Goal: Task Accomplishment & Management: Use online tool/utility

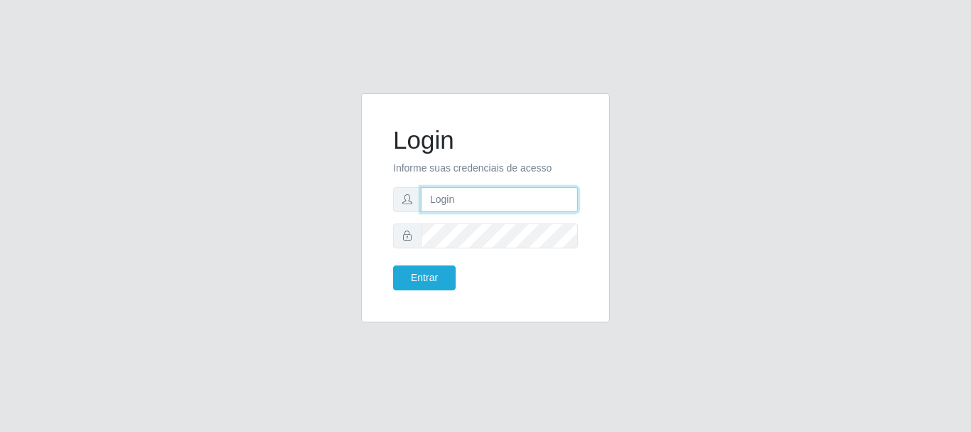
type input "elvis@casatudo"
click at [439, 292] on div "Login Informe suas credenciais de acesso [PERSON_NAME] Entrar" at bounding box center [485, 207] width 213 height 193
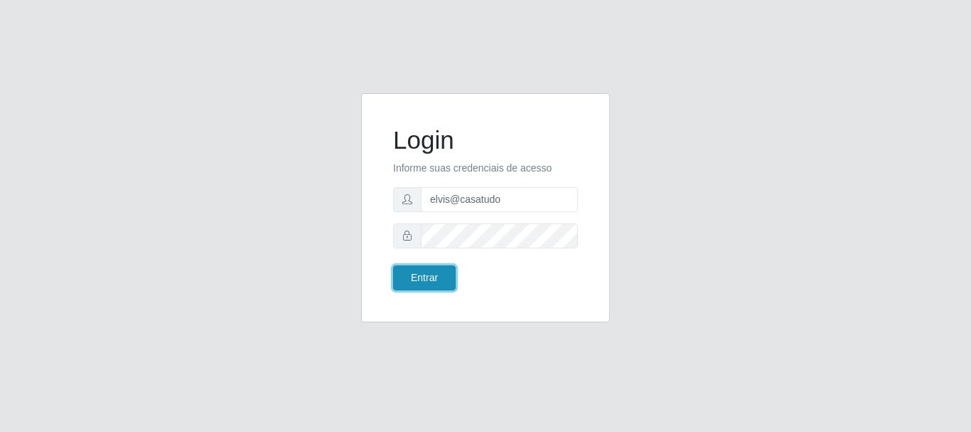
click at [442, 281] on button "Entrar" at bounding box center [424, 277] width 63 height 25
click at [432, 270] on button "Entrar" at bounding box center [424, 277] width 63 height 25
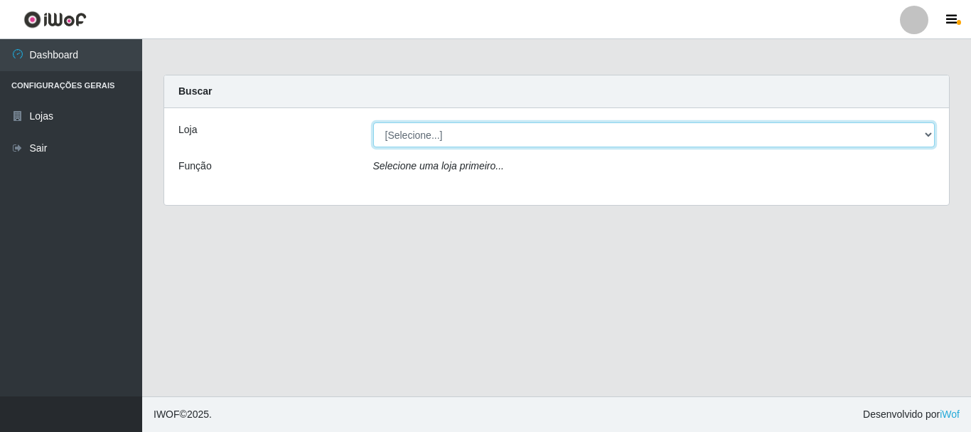
click at [445, 134] on select "[Selecione...] Casatudo BR" at bounding box center [654, 134] width 563 height 25
select select "197"
click at [373, 122] on select "[Selecione...] Casatudo BR" at bounding box center [654, 134] width 563 height 25
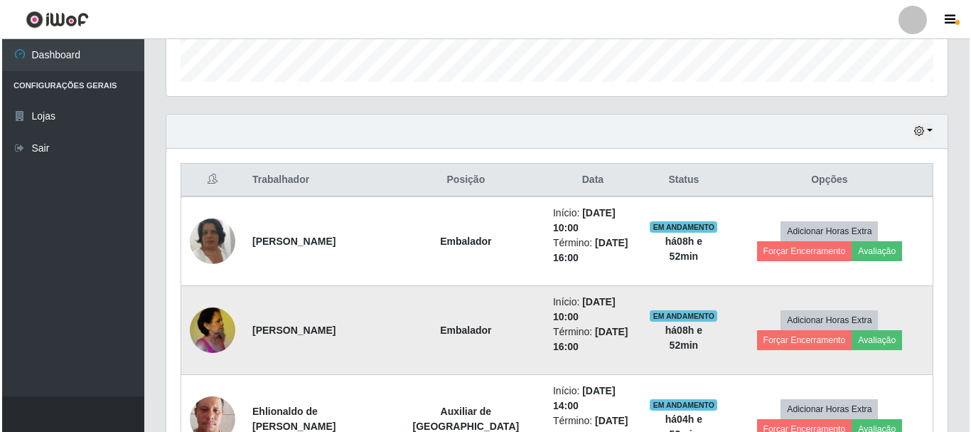
scroll to position [498, 0]
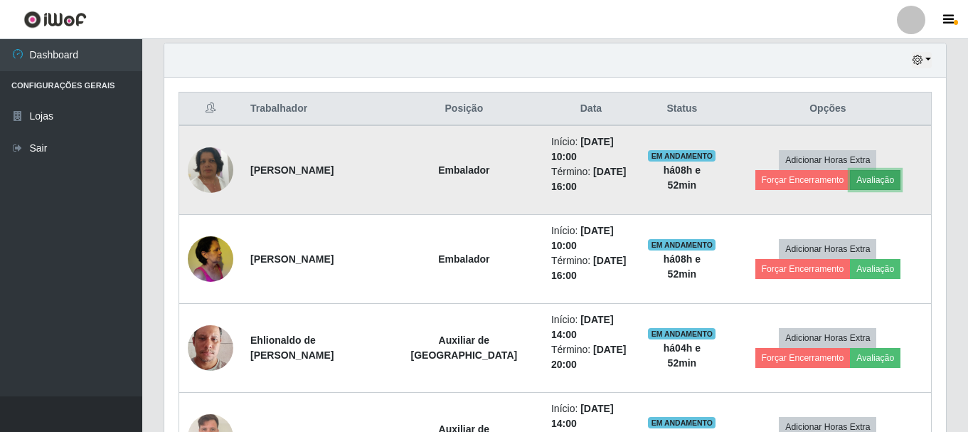
click at [850, 181] on button "Avaliação" at bounding box center [875, 180] width 50 height 20
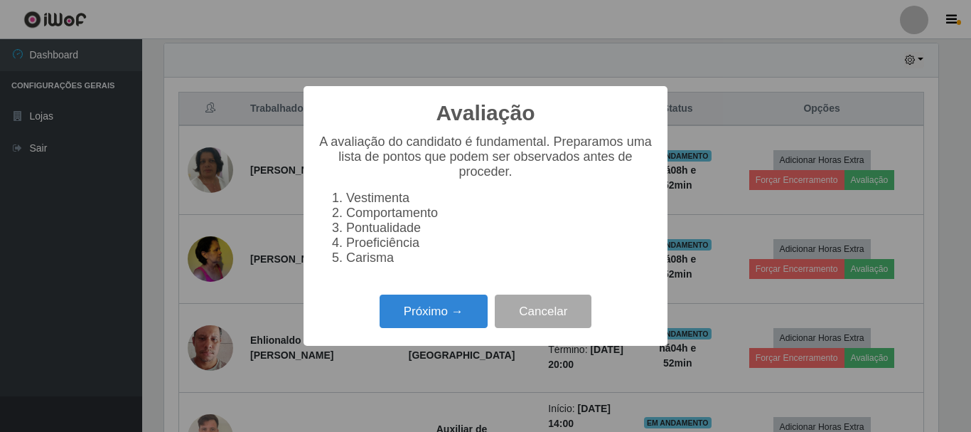
scroll to position [295, 774]
click at [441, 320] on button "Próximo →" at bounding box center [434, 310] width 108 height 33
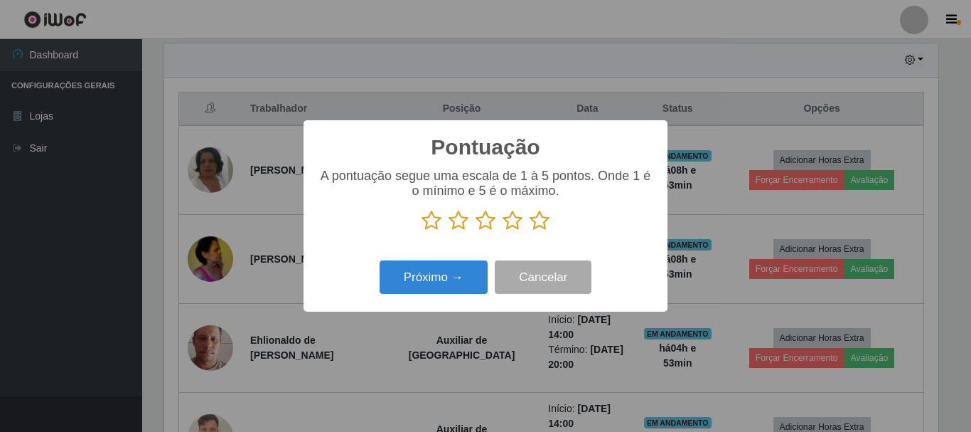
click at [540, 218] on icon at bounding box center [540, 220] width 20 height 21
click at [530, 231] on input "radio" at bounding box center [530, 231] width 0 height 0
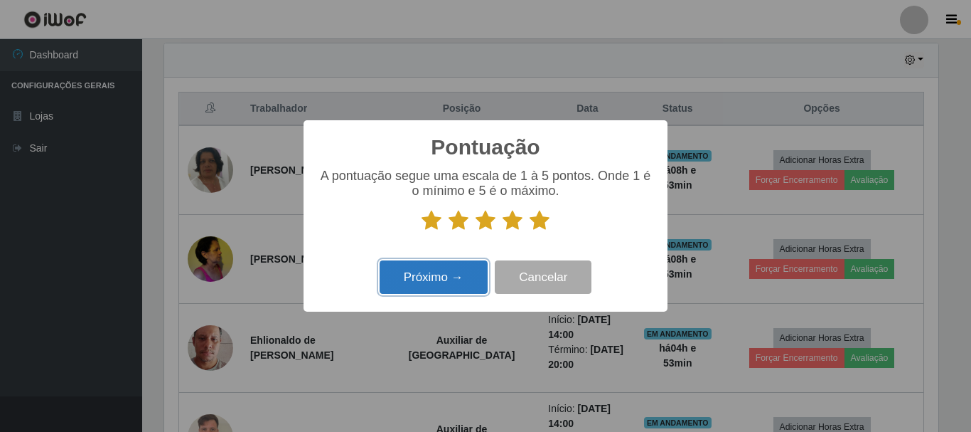
click at [449, 284] on button "Próximo →" at bounding box center [434, 276] width 108 height 33
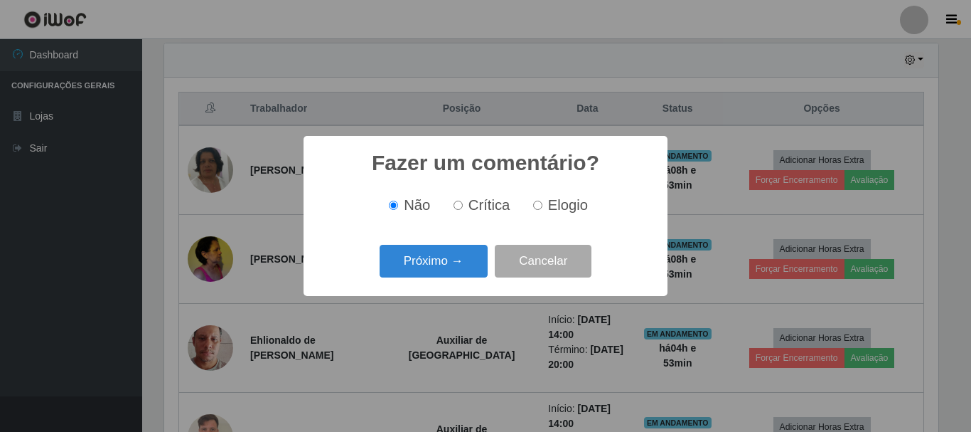
click at [449, 284] on div "Fazer um comentário? × Não Crítica Elogio Próximo → Cancelar" at bounding box center [486, 215] width 364 height 159
click at [440, 265] on button "Próximo →" at bounding box center [434, 261] width 108 height 33
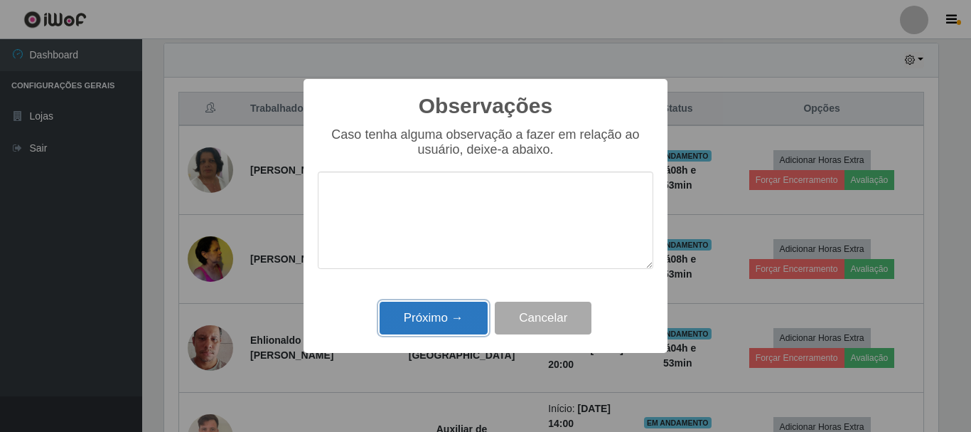
click at [448, 319] on button "Próximo →" at bounding box center [434, 318] width 108 height 33
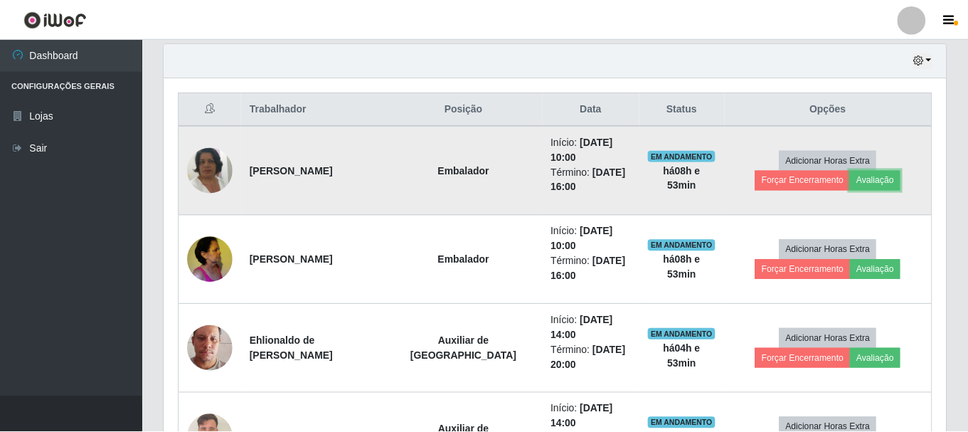
scroll to position [295, 782]
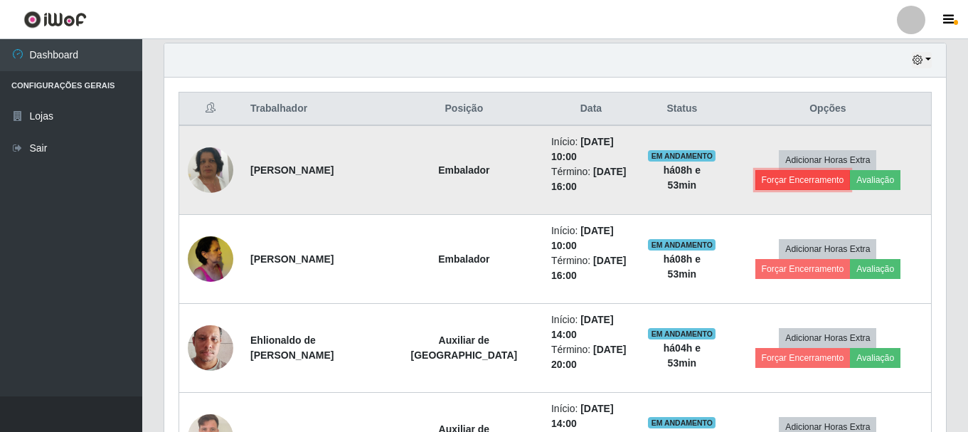
click at [851, 170] on button "Forçar Encerramento" at bounding box center [802, 180] width 95 height 20
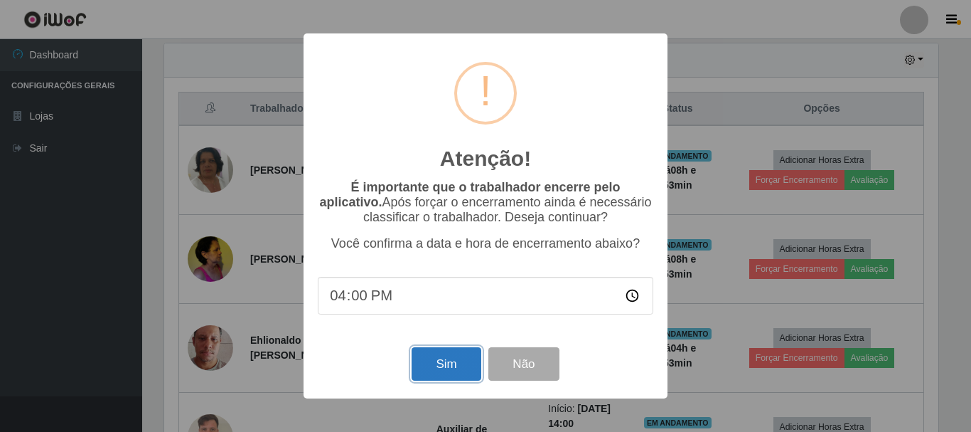
click at [436, 371] on button "Sim" at bounding box center [446, 363] width 69 height 33
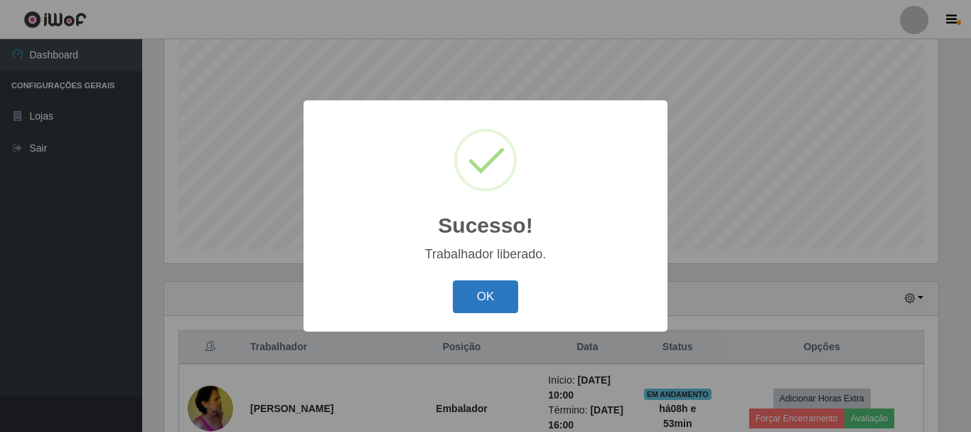
click at [504, 294] on button "OK" at bounding box center [486, 296] width 66 height 33
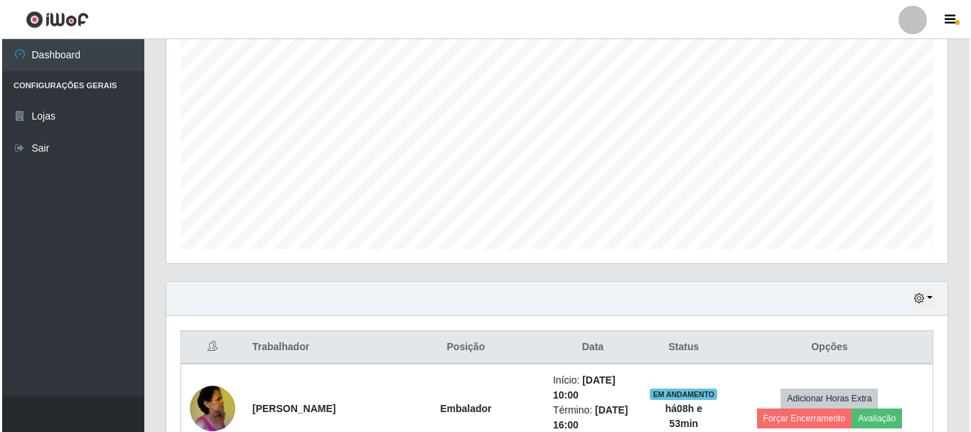
scroll to position [473, 0]
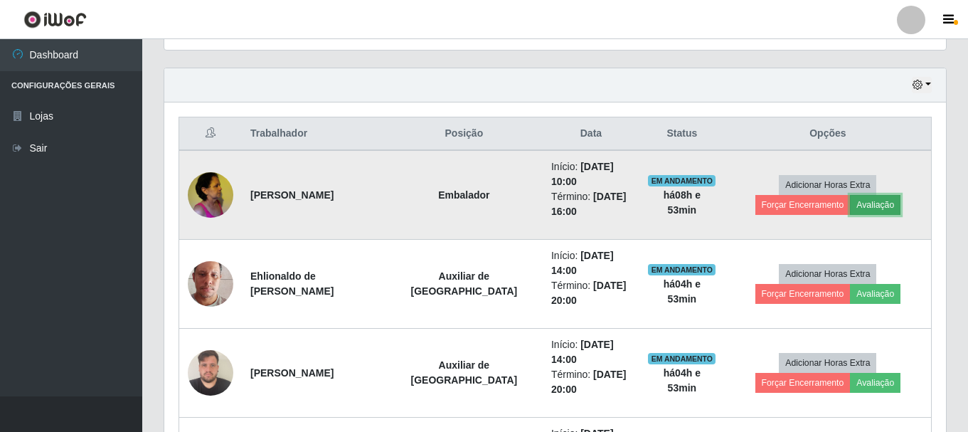
click at [850, 209] on button "Avaliação" at bounding box center [875, 205] width 50 height 20
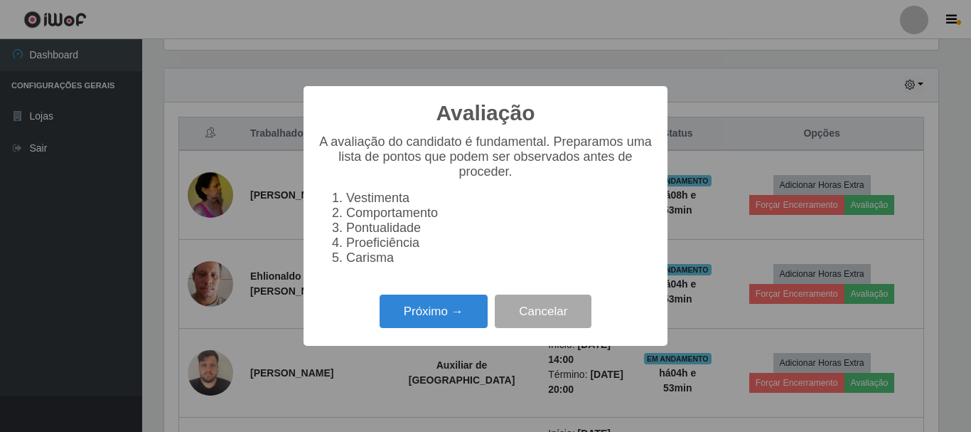
scroll to position [295, 774]
click at [420, 321] on button "Próximo →" at bounding box center [434, 310] width 108 height 33
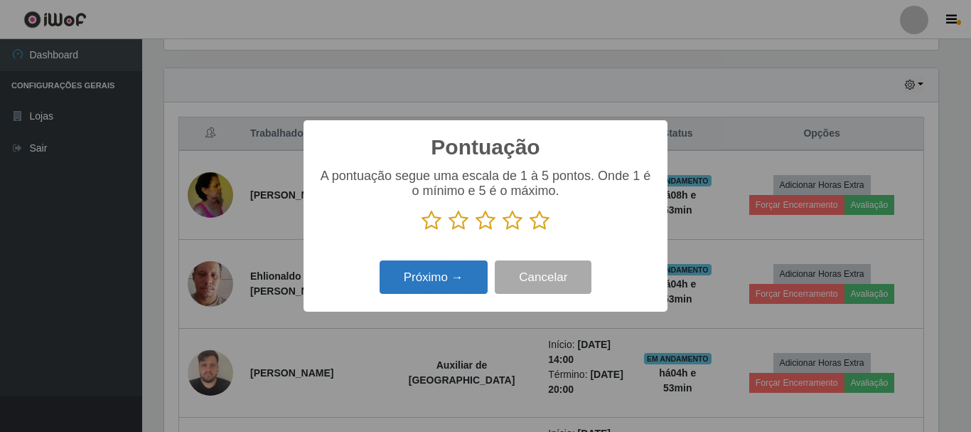
scroll to position [710881, 710401]
drag, startPoint x: 545, startPoint y: 224, endPoint x: 490, endPoint y: 262, distance: 67.5
click at [545, 224] on icon at bounding box center [540, 220] width 20 height 21
click at [530, 231] on input "radio" at bounding box center [530, 231] width 0 height 0
click at [422, 283] on button "Próximo →" at bounding box center [434, 276] width 108 height 33
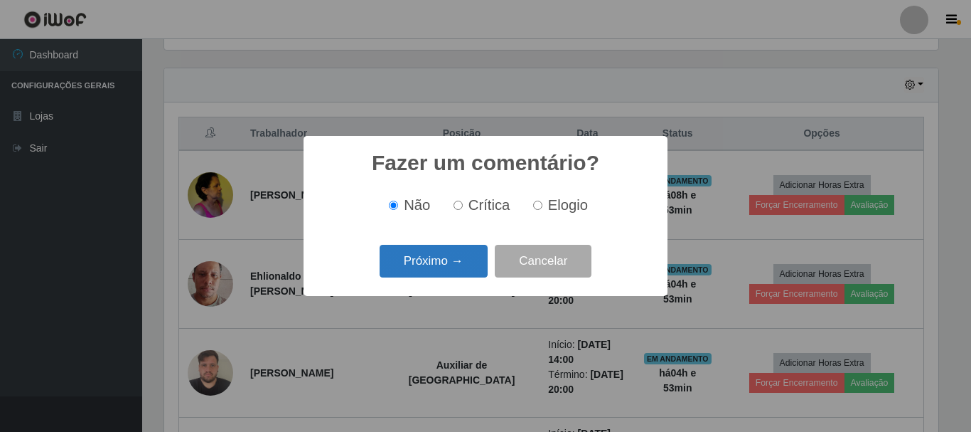
click at [427, 272] on button "Próximo →" at bounding box center [434, 261] width 108 height 33
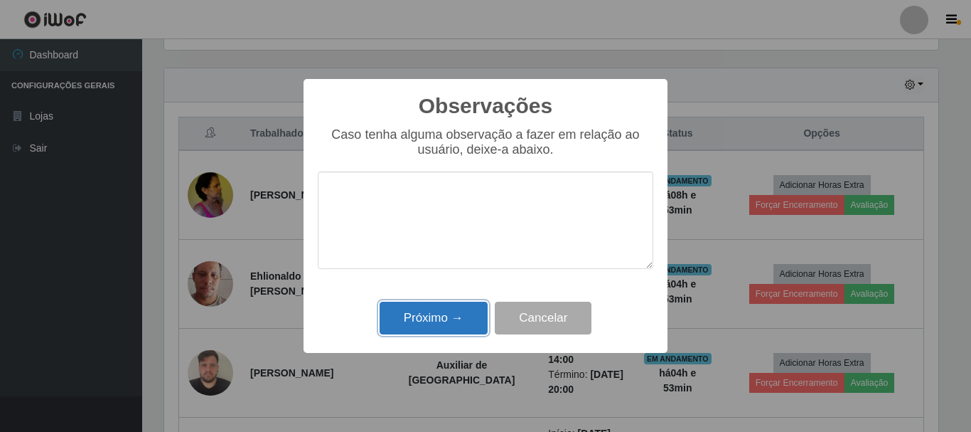
click at [440, 321] on button "Próximo →" at bounding box center [434, 318] width 108 height 33
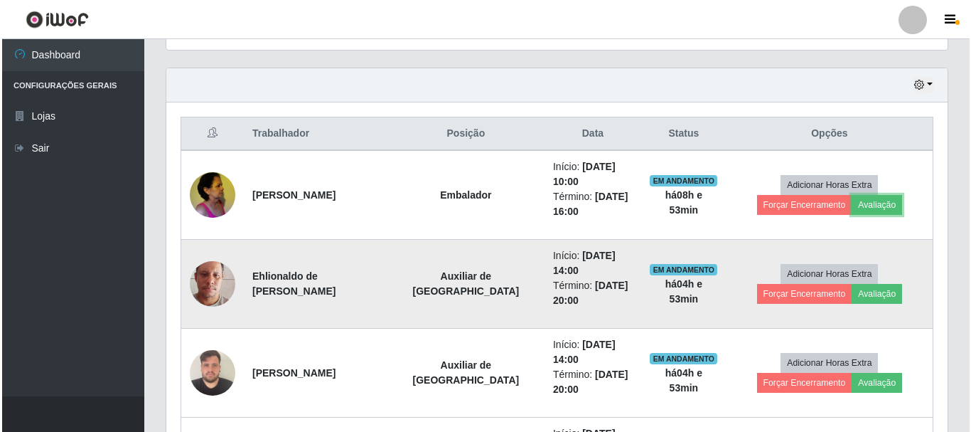
scroll to position [295, 782]
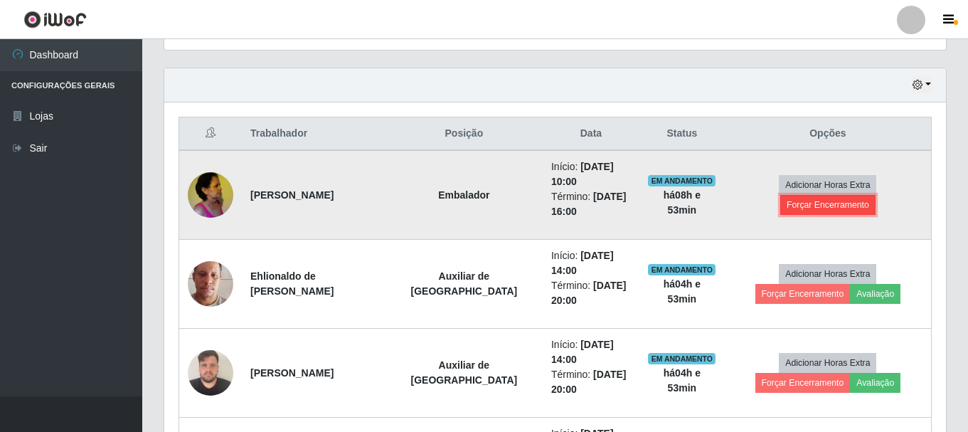
click at [875, 198] on button "Forçar Encerramento" at bounding box center [827, 205] width 95 height 20
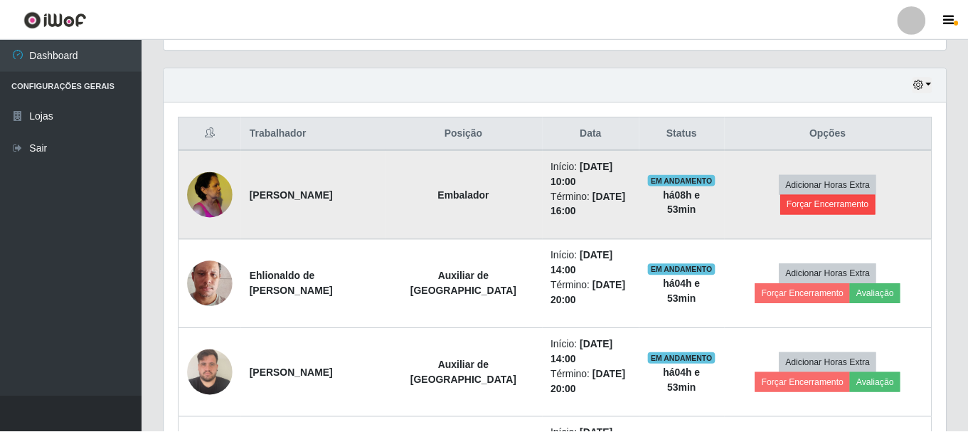
scroll to position [0, 0]
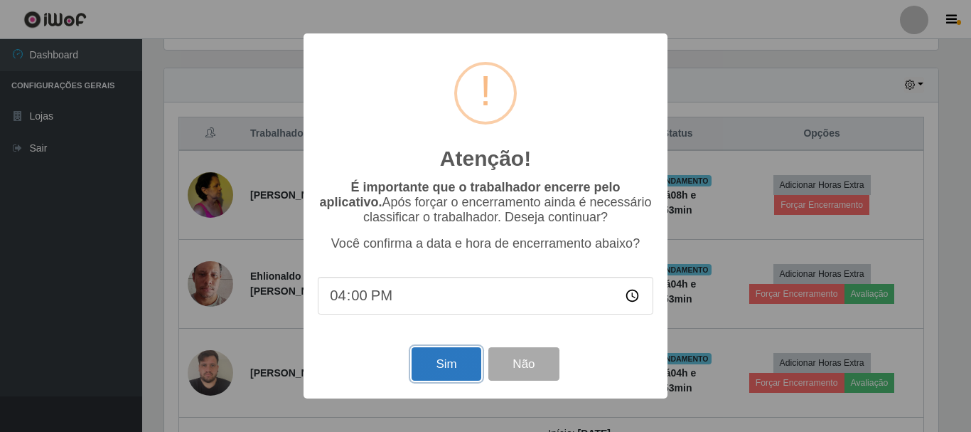
click at [420, 364] on button "Sim" at bounding box center [446, 363] width 69 height 33
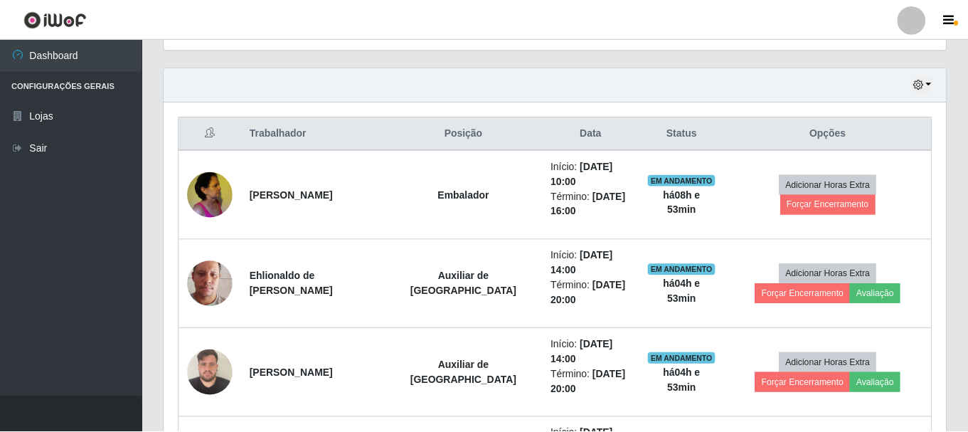
scroll to position [295, 782]
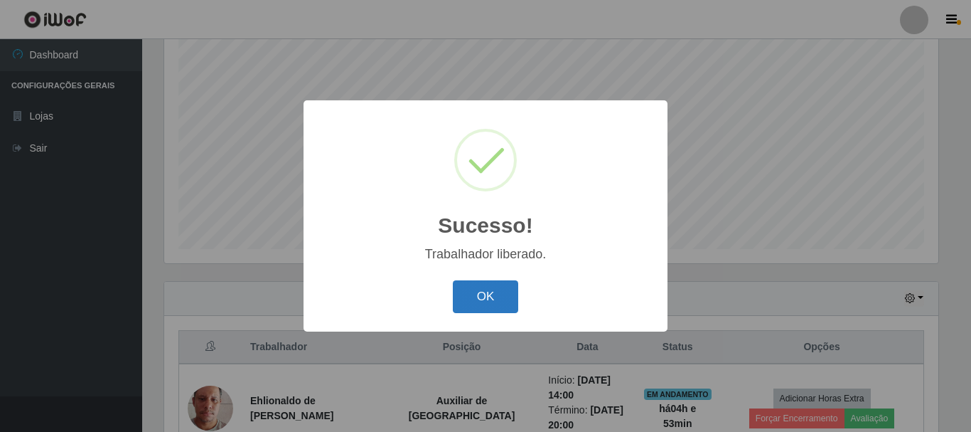
click at [485, 293] on button "OK" at bounding box center [486, 296] width 66 height 33
